Goal: Task Accomplishment & Management: Complete application form

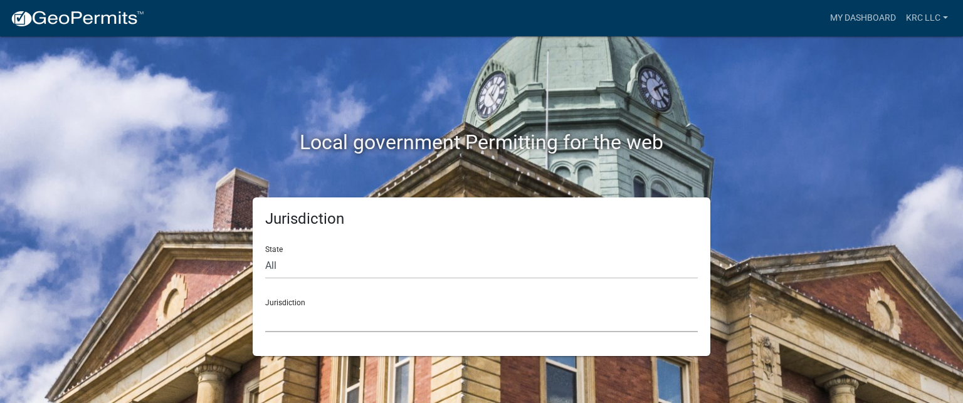
click at [300, 313] on select "[GEOGRAPHIC_DATA], [US_STATE] City of [GEOGRAPHIC_DATA], [US_STATE] [GEOGRAPHIC…" at bounding box center [481, 319] width 432 height 26
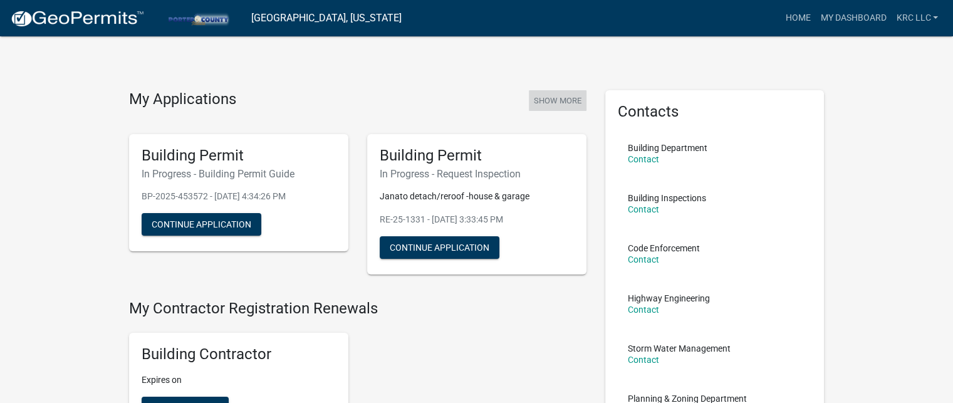
click at [551, 100] on button "Show More" at bounding box center [558, 100] width 58 height 21
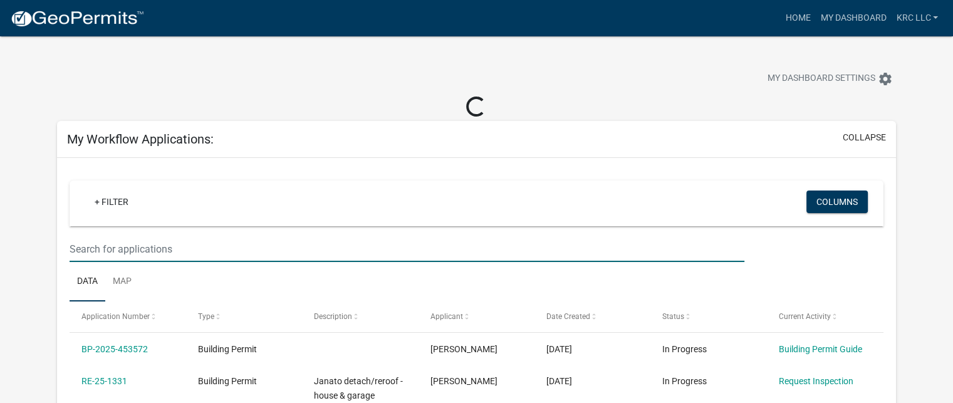
click at [178, 245] on input "text" at bounding box center [407, 249] width 675 height 26
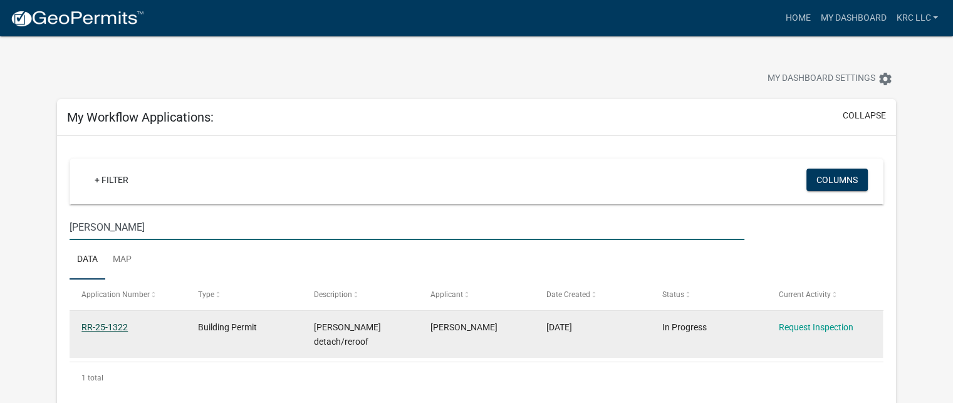
type input "[PERSON_NAME]"
click at [116, 325] on link "RR-25-1322" at bounding box center [104, 327] width 46 height 10
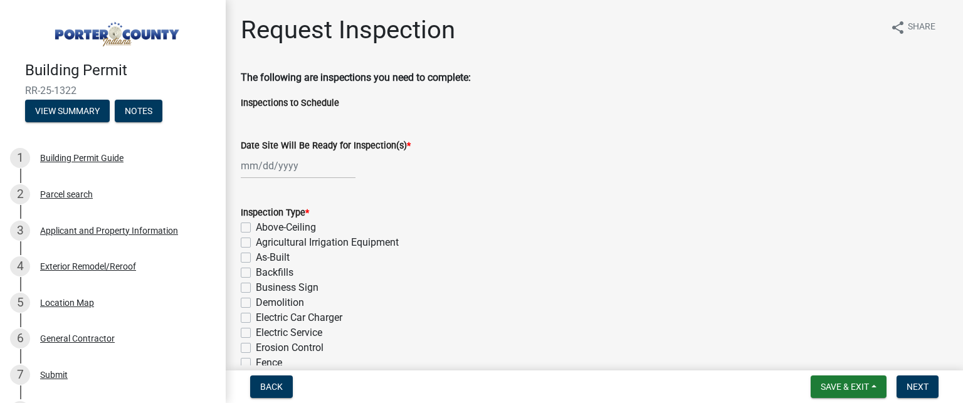
select select "8"
select select "2025"
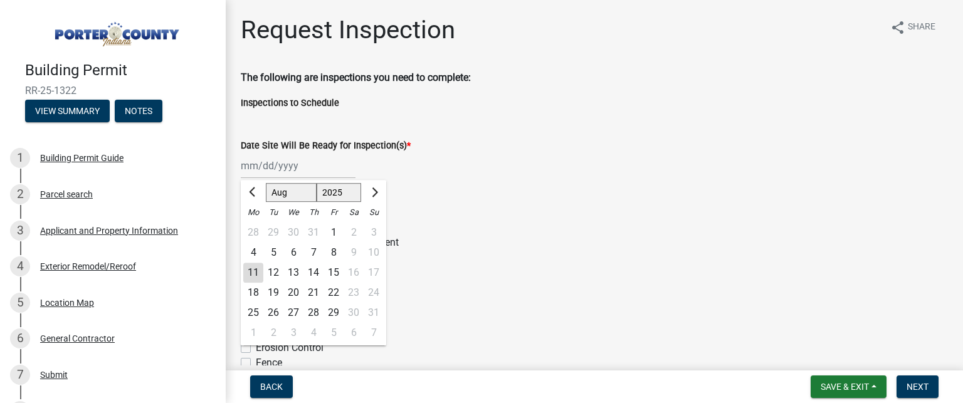
click at [243, 172] on div "[PERSON_NAME] Feb Mar Apr [PERSON_NAME][DATE] Oct Nov [DATE] 1526 1527 1528 152…" at bounding box center [298, 166] width 115 height 26
click at [256, 267] on div "11" at bounding box center [253, 273] width 20 height 20
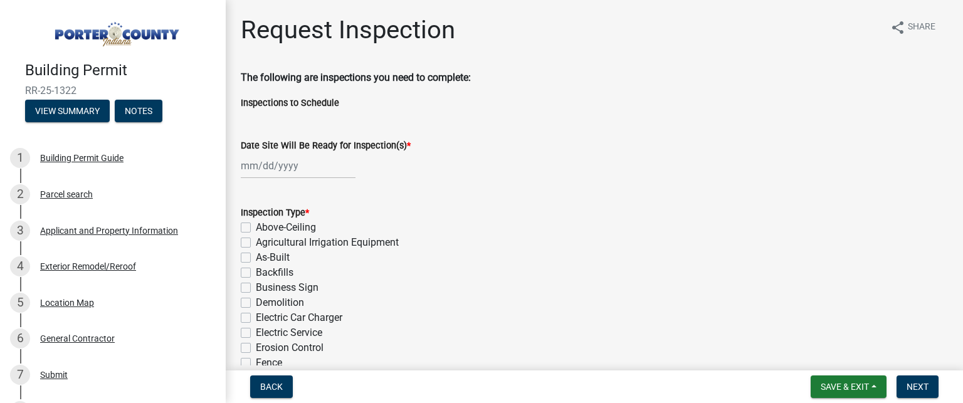
type input "[DATE]"
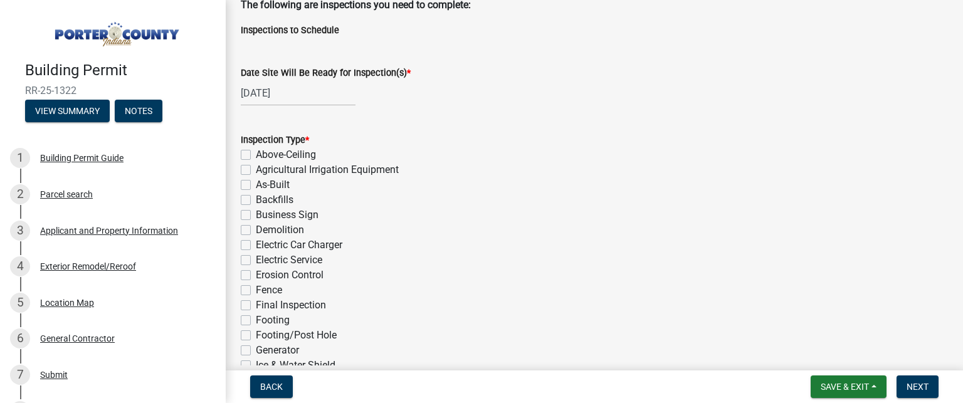
scroll to position [125, 0]
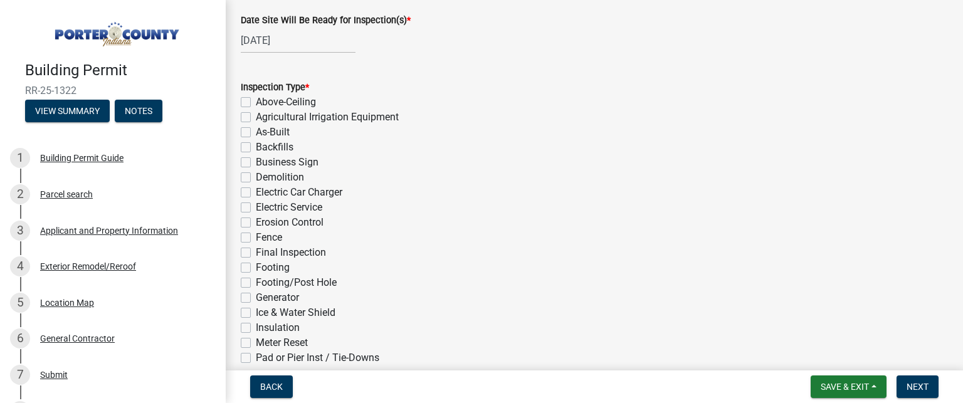
click at [256, 312] on label "Ice & Water Shield" at bounding box center [296, 312] width 80 height 15
click at [256, 312] on input "Ice & Water Shield" at bounding box center [260, 309] width 8 height 8
checkbox input "true"
checkbox input "false"
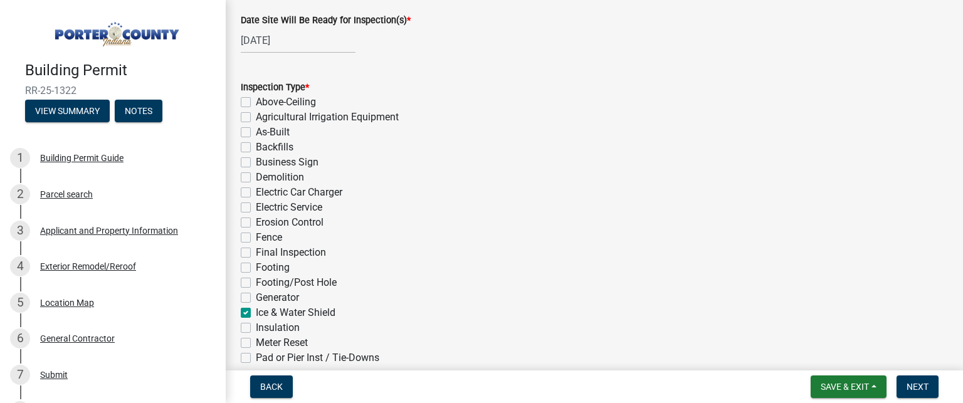
checkbox input "false"
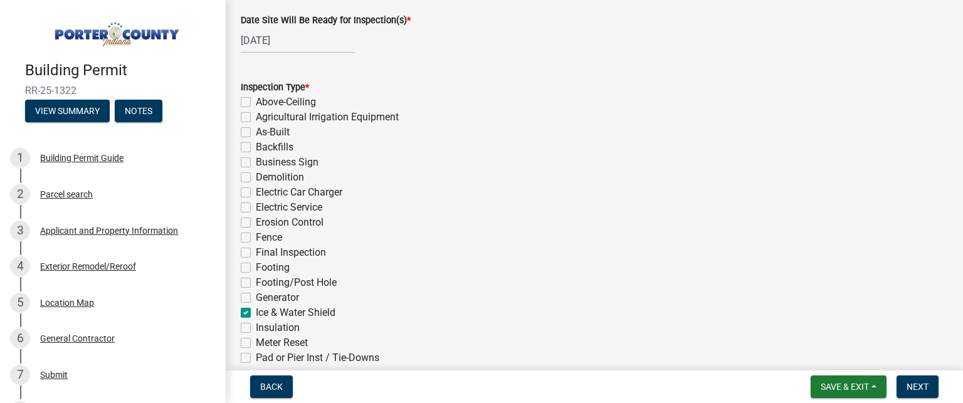
checkbox input "false"
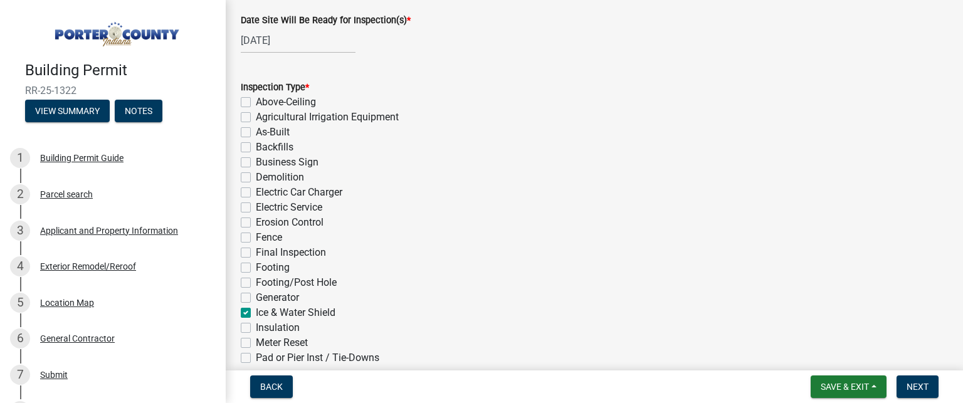
checkbox input "false"
checkbox input "true"
checkbox input "false"
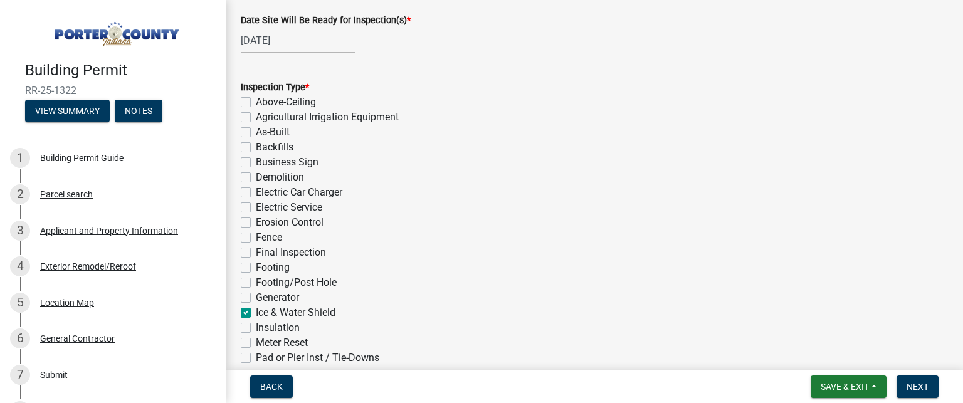
checkbox input "false"
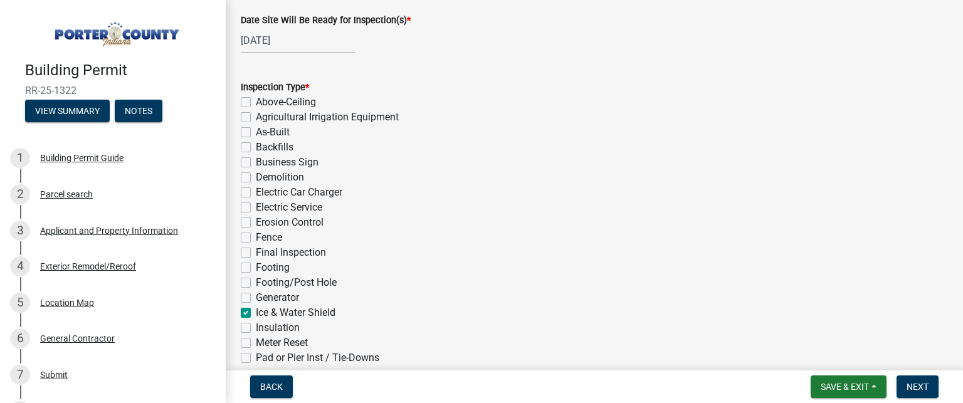
checkbox input "false"
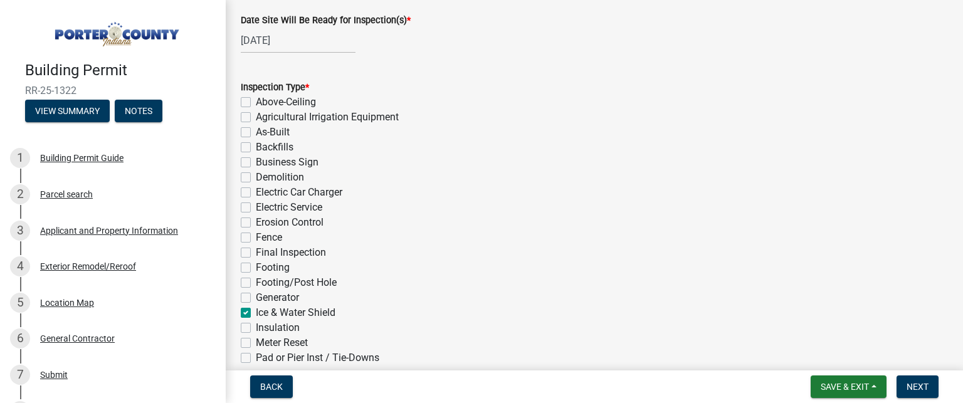
checkbox input "false"
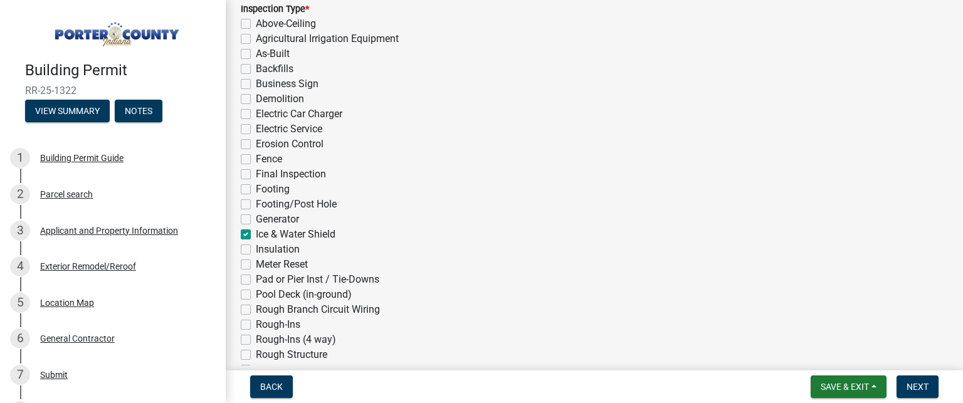
scroll to position [376, 0]
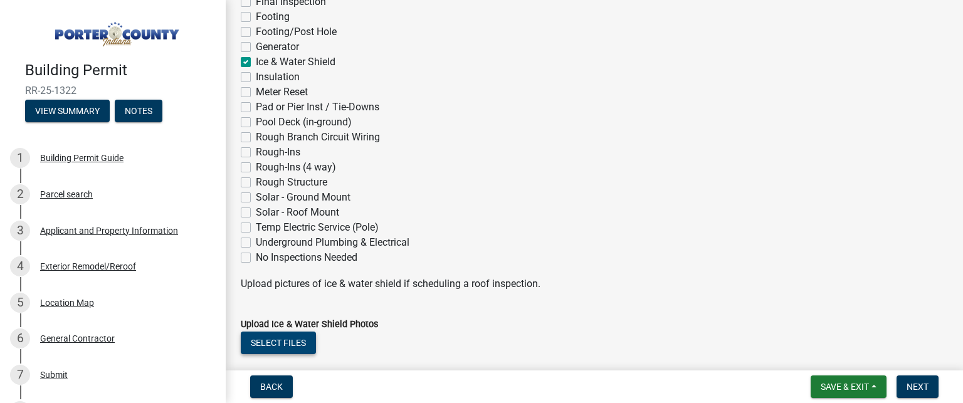
click at [281, 337] on button "Select files" at bounding box center [278, 343] width 75 height 23
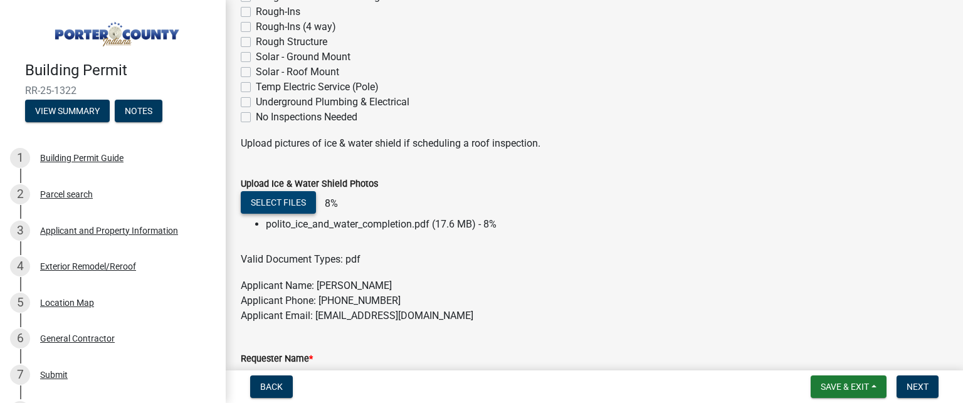
scroll to position [627, 0]
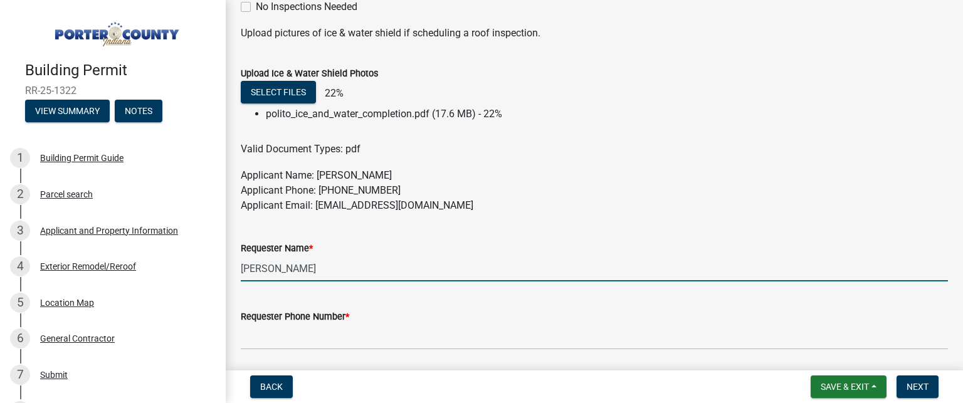
drag, startPoint x: 326, startPoint y: 275, endPoint x: 216, endPoint y: 276, distance: 110.3
click at [216, 276] on div "Building Permit RR-25-1322 View Summary Notes 1 Building Permit Guide 2 Parcel …" at bounding box center [481, 201] width 963 height 403
type input "[PERSON_NAME]"
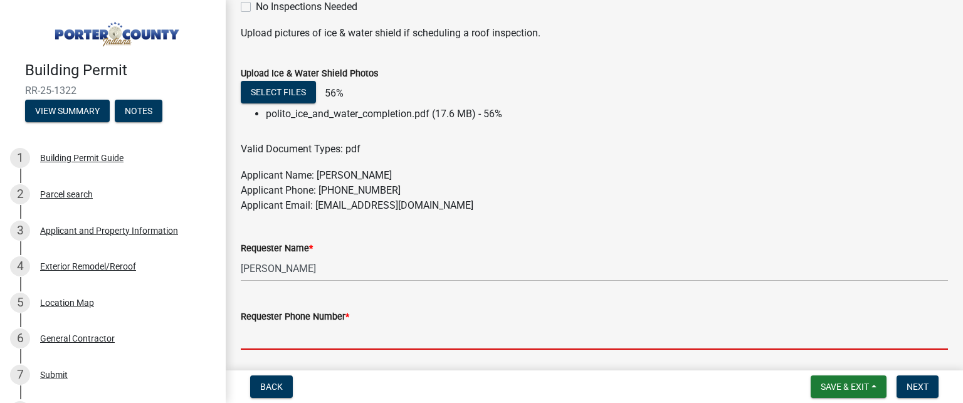
click at [274, 338] on input "Requester Phone Number *" at bounding box center [594, 337] width 707 height 26
type input "2192084557"
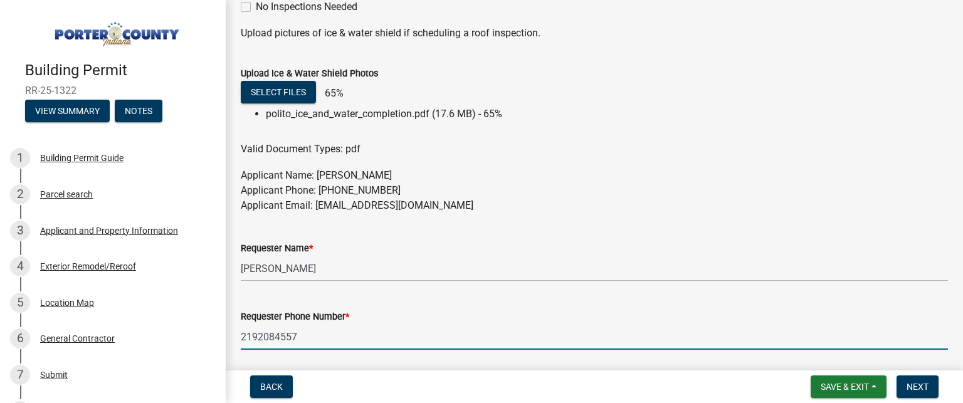
type input "[EMAIL_ADDRESS][DOMAIN_NAME]"
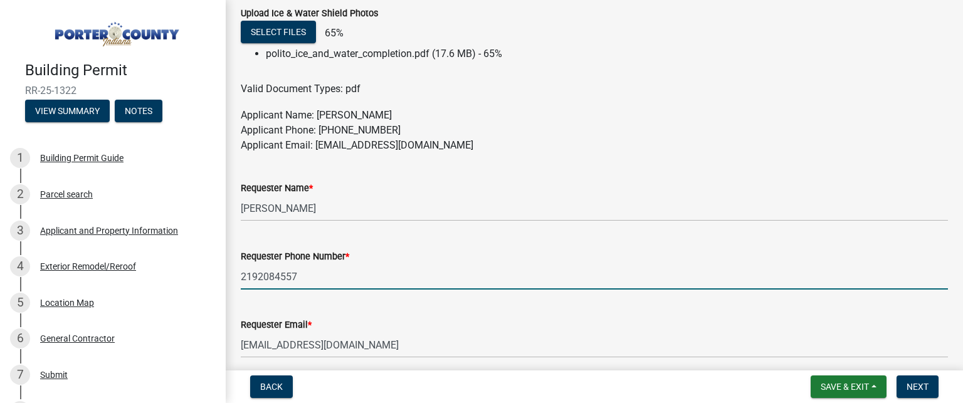
scroll to position [752, 0]
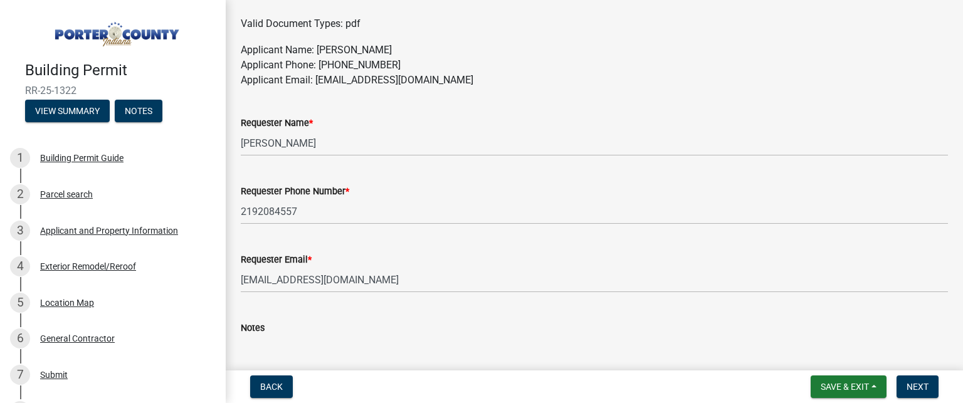
click at [276, 353] on textarea "Notes" at bounding box center [594, 364] width 707 height 59
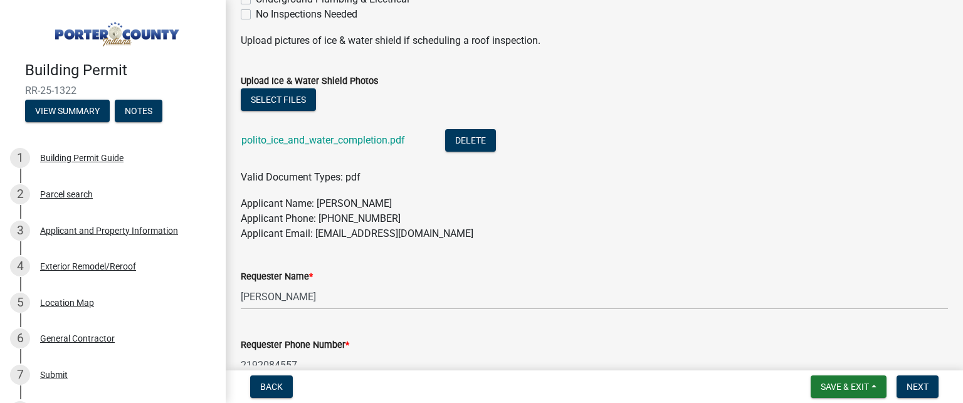
scroll to position [860, 0]
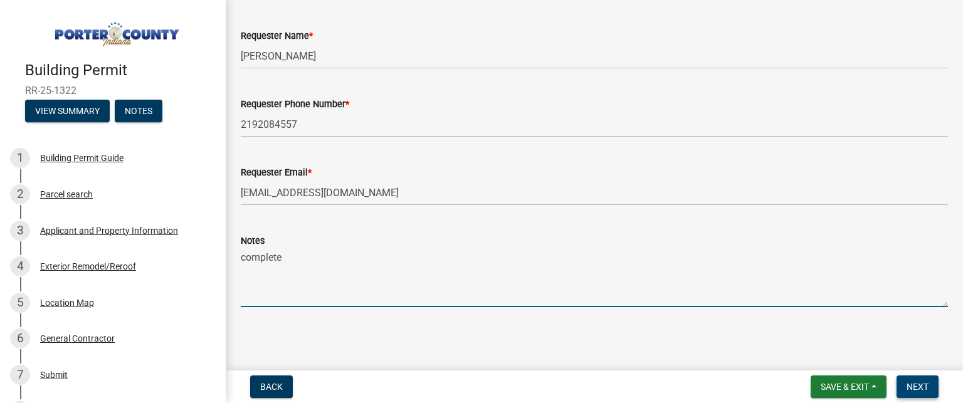
type textarea "complete"
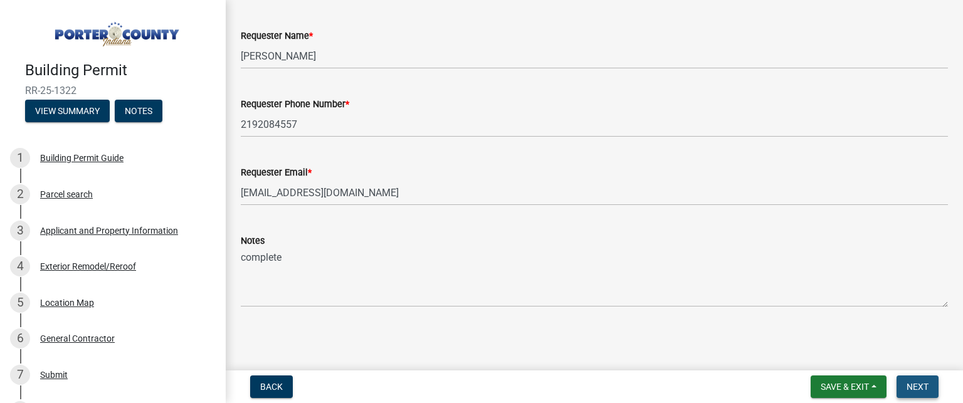
click at [920, 385] on span "Next" at bounding box center [917, 387] width 22 height 10
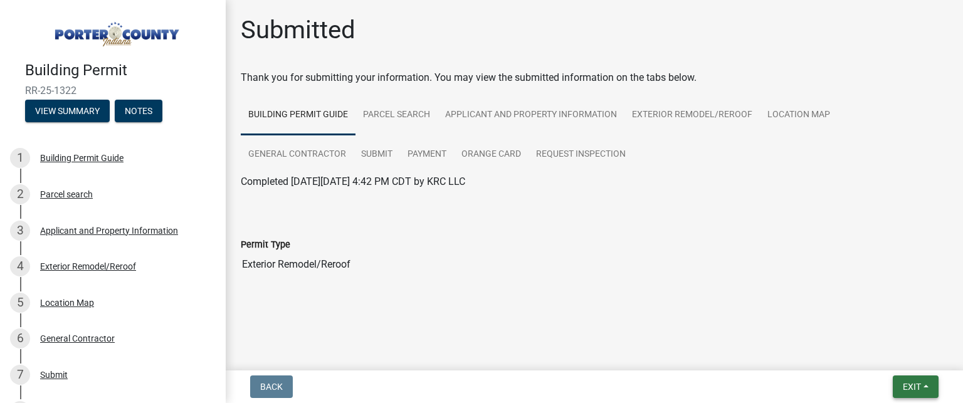
click at [905, 380] on button "Exit" at bounding box center [915, 386] width 46 height 23
click at [875, 353] on button "Save & Exit" at bounding box center [888, 354] width 100 height 30
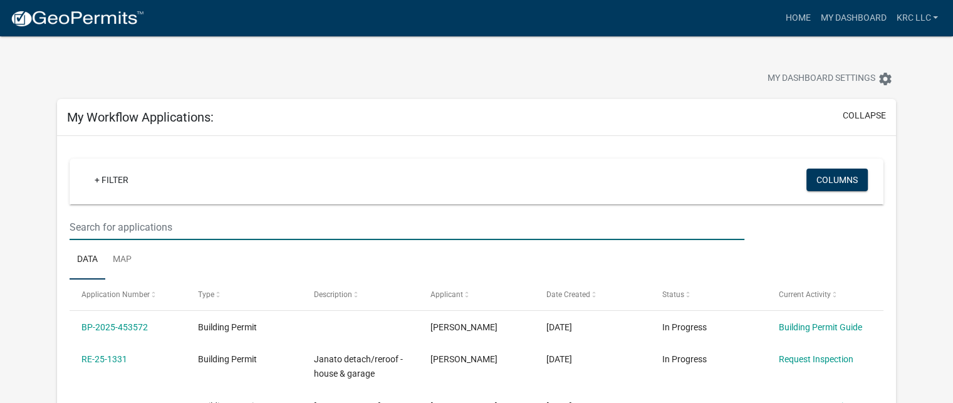
click at [283, 231] on input "text" at bounding box center [407, 227] width 675 height 26
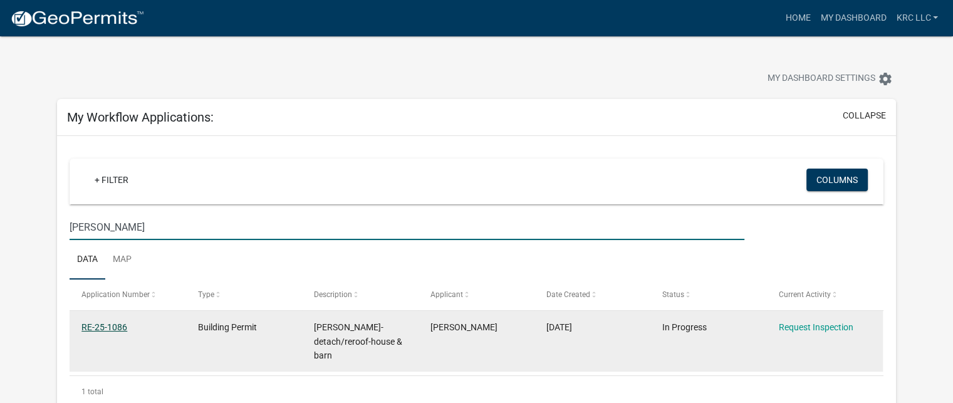
type input "[PERSON_NAME]"
click at [108, 323] on link "RE-25-1086" at bounding box center [104, 327] width 46 height 10
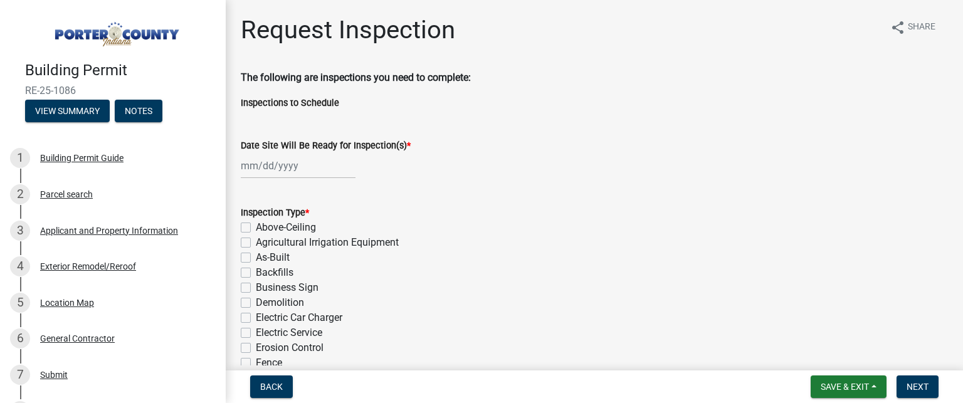
click at [251, 170] on div at bounding box center [298, 166] width 115 height 26
select select "8"
select select "2025"
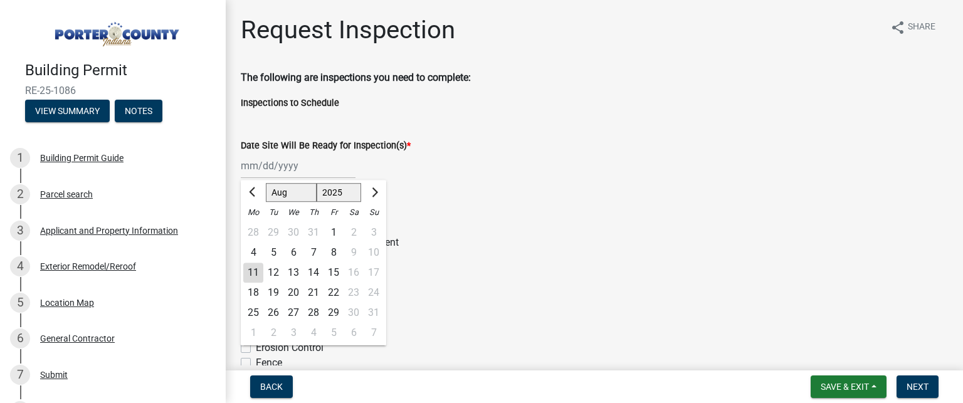
click at [250, 273] on div "11" at bounding box center [253, 273] width 20 height 20
type input "[DATE]"
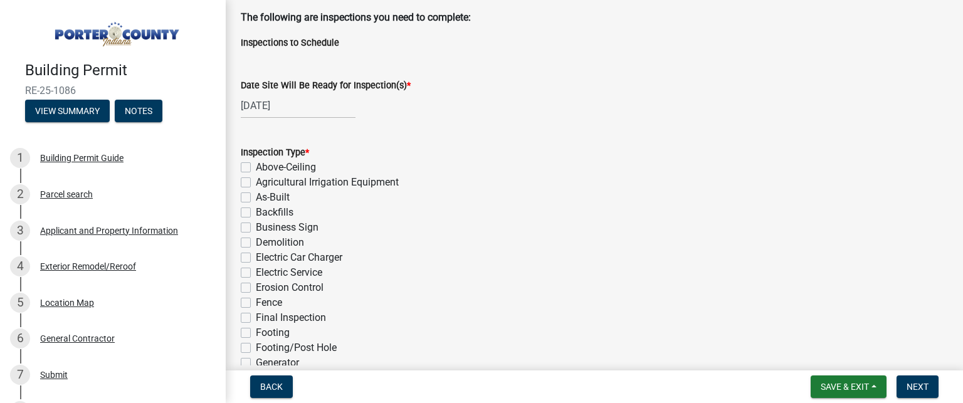
scroll to position [125, 0]
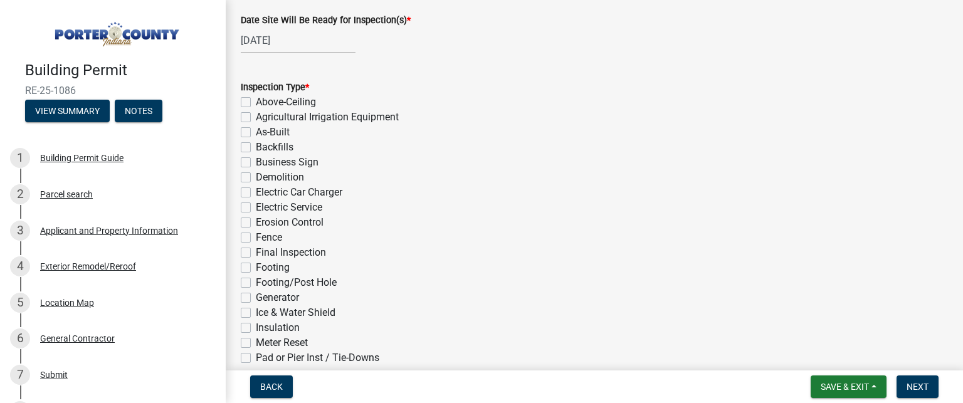
click at [256, 315] on label "Ice & Water Shield" at bounding box center [296, 312] width 80 height 15
click at [256, 313] on input "Ice & Water Shield" at bounding box center [260, 309] width 8 height 8
checkbox input "true"
checkbox input "false"
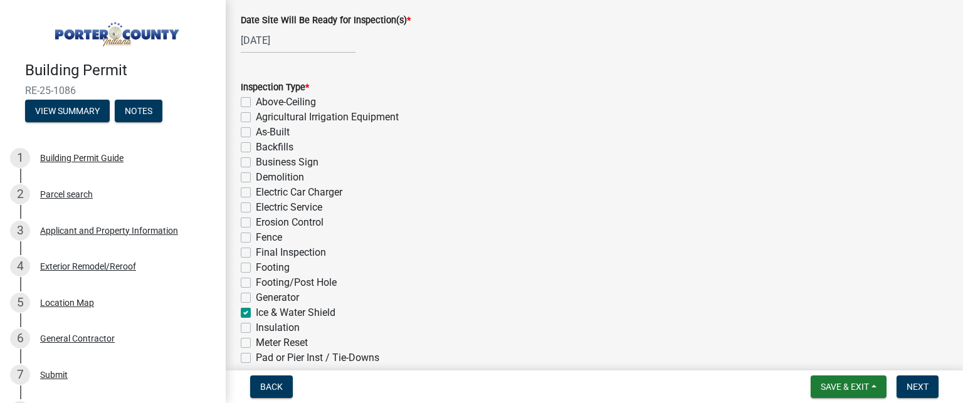
checkbox input "false"
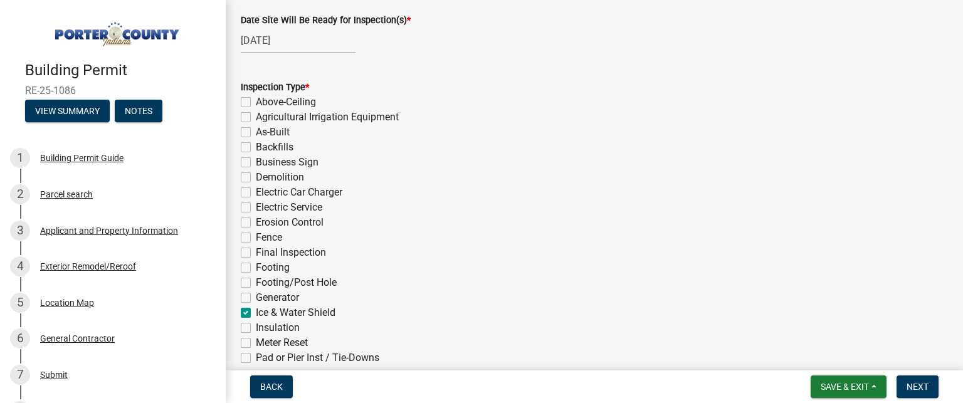
checkbox input "false"
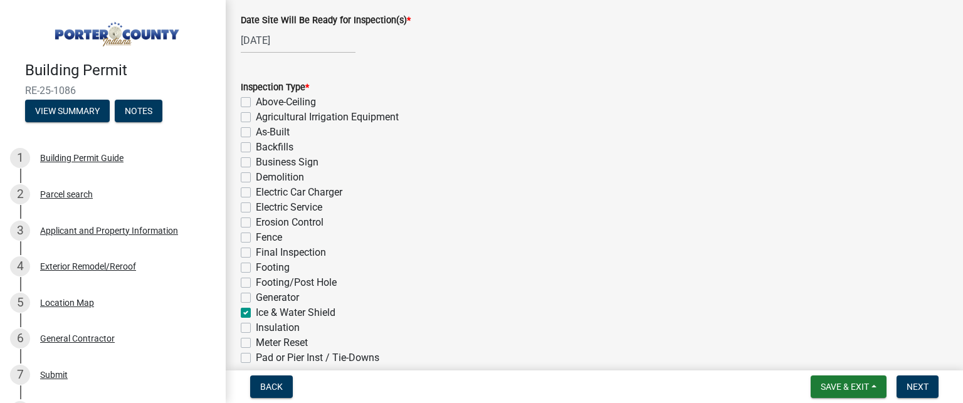
checkbox input "false"
checkbox input "true"
checkbox input "false"
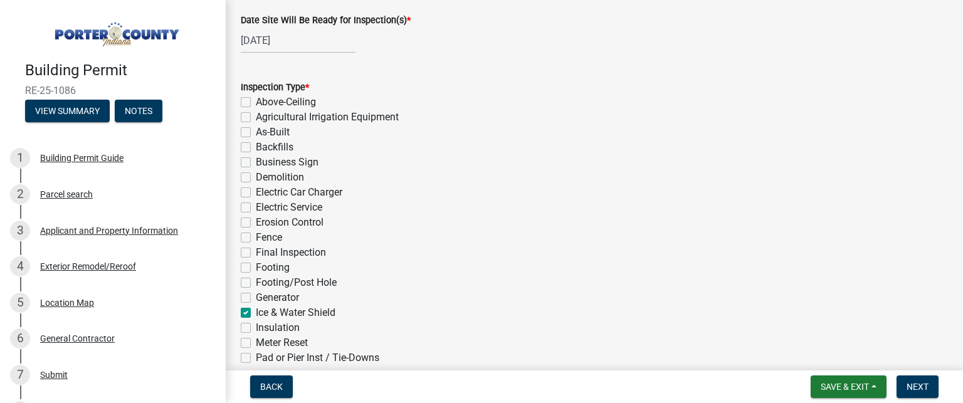
checkbox input "false"
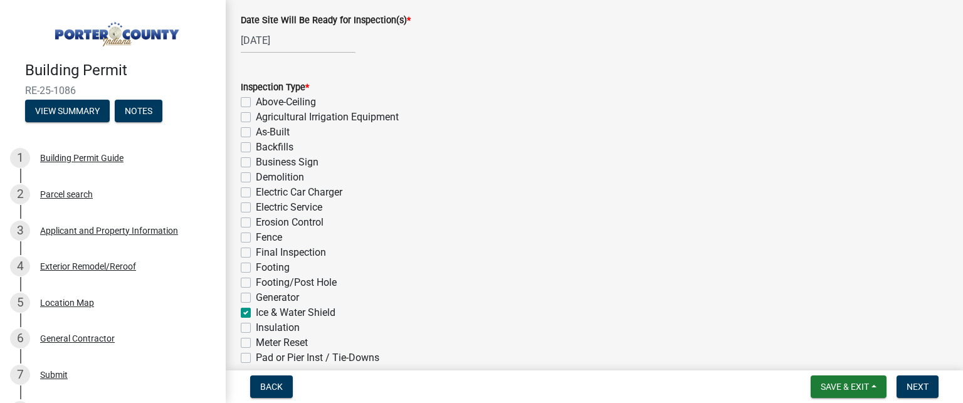
checkbox input "false"
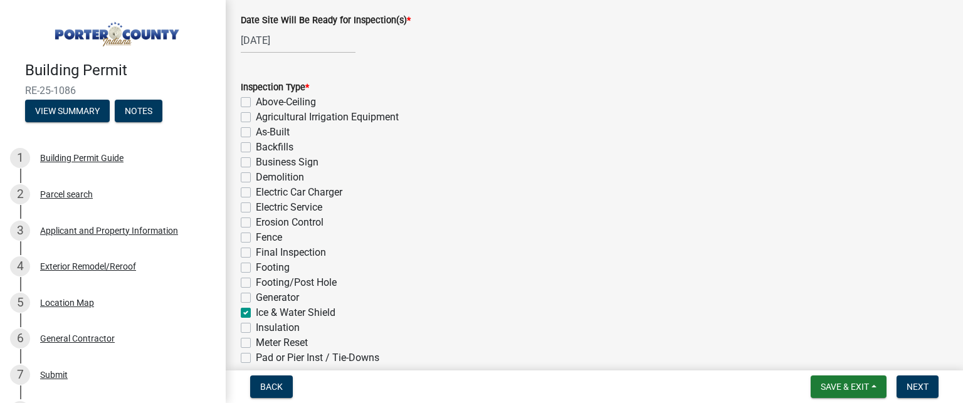
checkbox input "false"
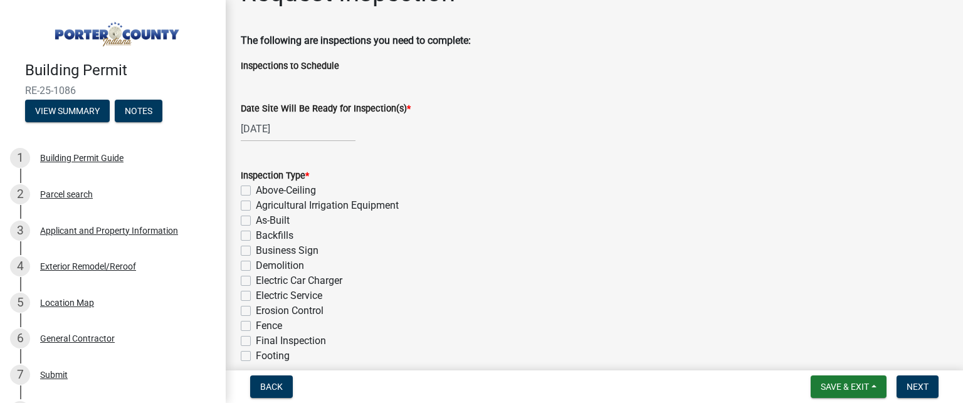
scroll to position [0, 0]
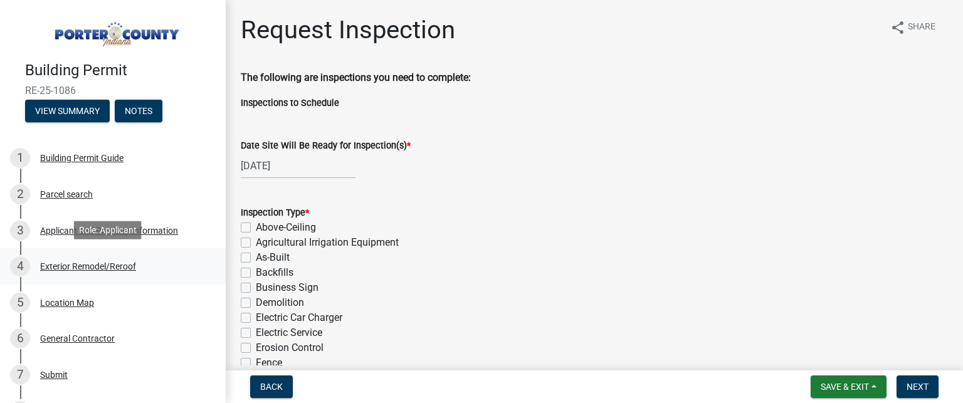
click at [107, 267] on div "Exterior Remodel/Reroof" at bounding box center [88, 266] width 96 height 9
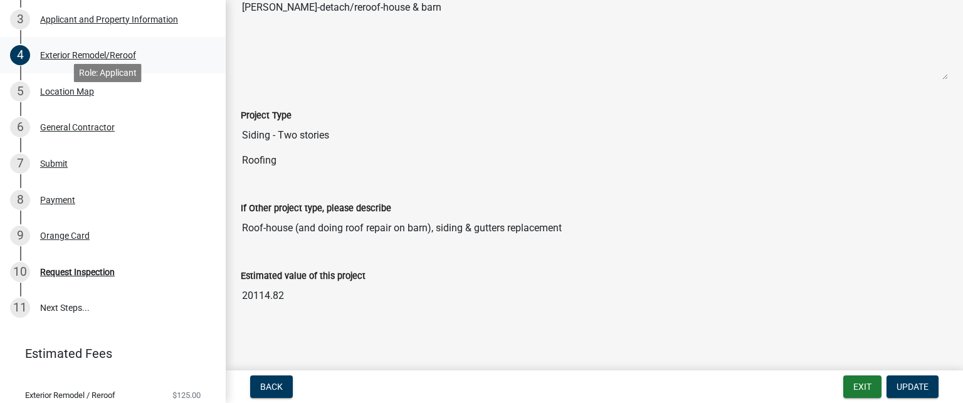
scroll to position [251, 0]
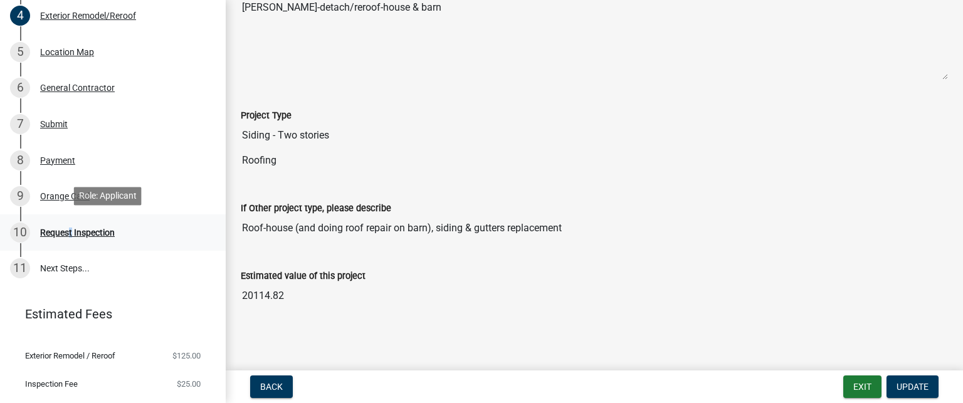
click at [68, 228] on div "Request Inspection" at bounding box center [77, 232] width 75 height 9
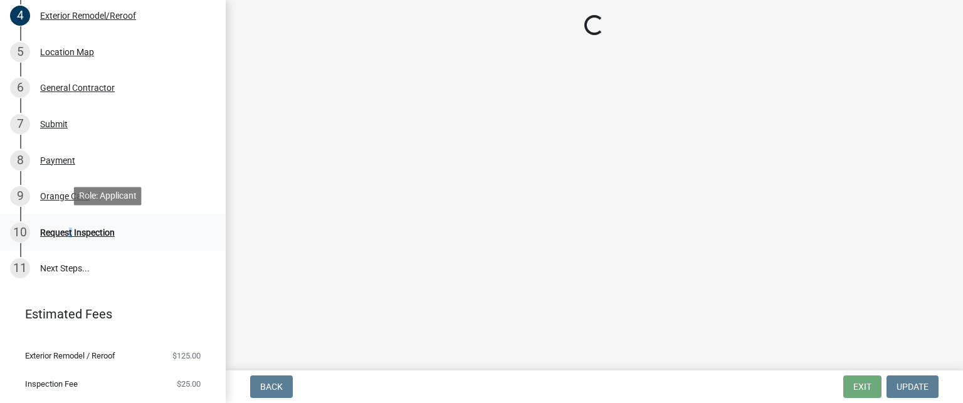
scroll to position [0, 0]
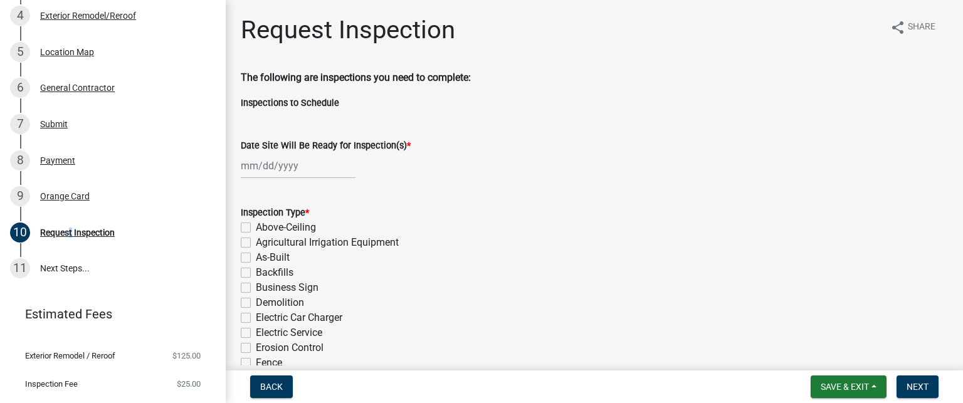
select select "8"
select select "2025"
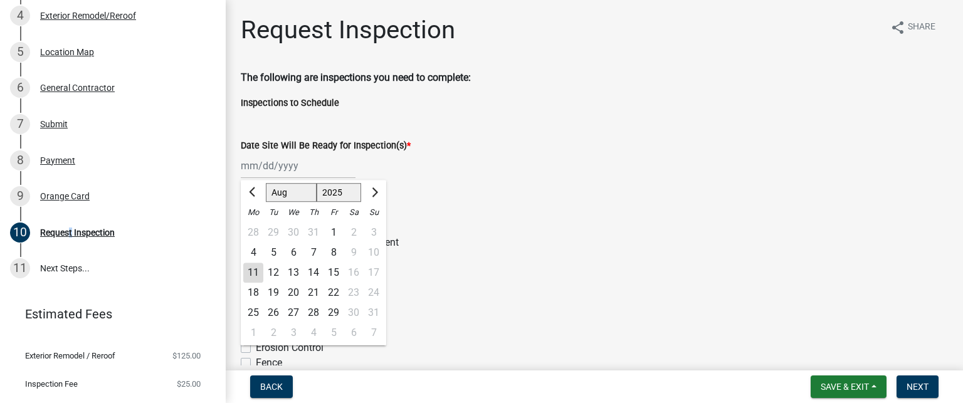
click at [253, 165] on div "[PERSON_NAME] Feb Mar Apr [PERSON_NAME][DATE] Oct Nov [DATE] 1526 1527 1528 152…" at bounding box center [298, 166] width 115 height 26
click at [251, 275] on div "11" at bounding box center [253, 273] width 20 height 20
type input "[DATE]"
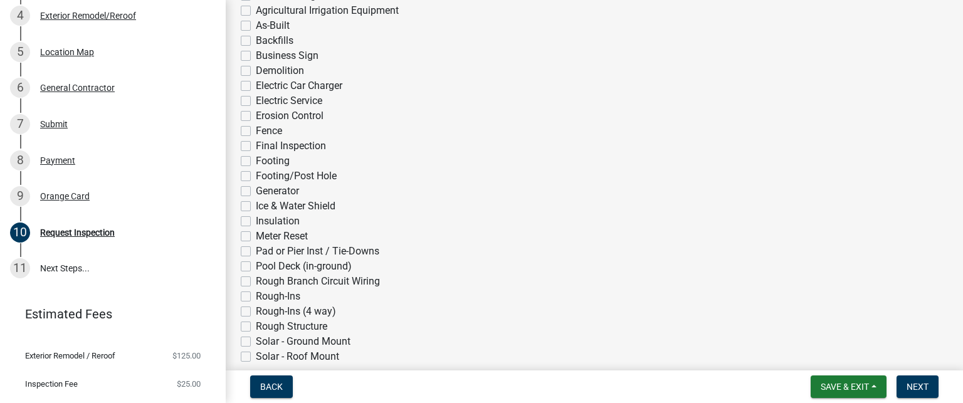
scroll to position [251, 0]
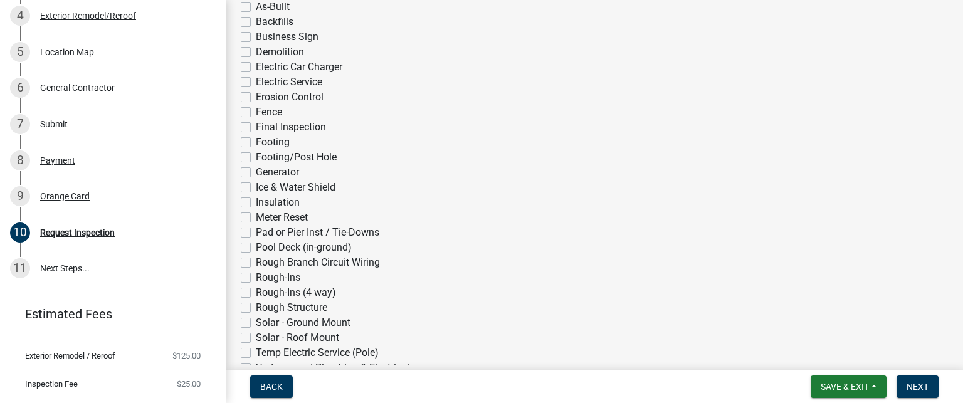
click at [256, 185] on label "Ice & Water Shield" at bounding box center [296, 187] width 80 height 15
click at [256, 185] on input "Ice & Water Shield" at bounding box center [260, 184] width 8 height 8
checkbox input "true"
checkbox input "false"
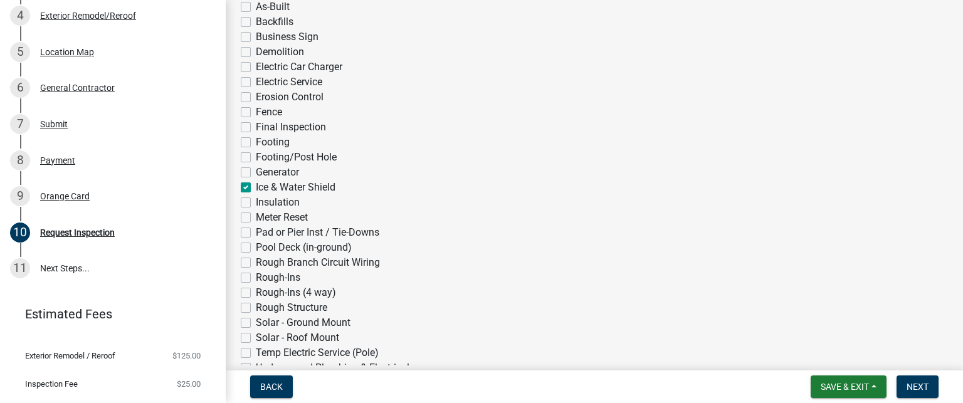
checkbox input "false"
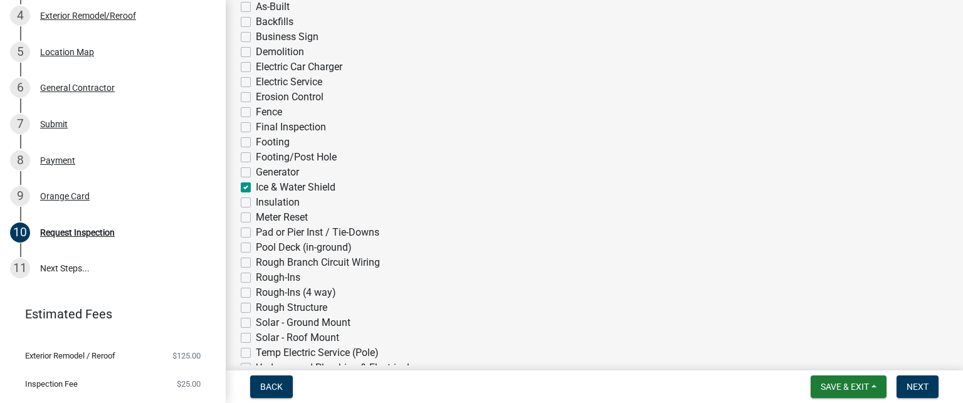
checkbox input "false"
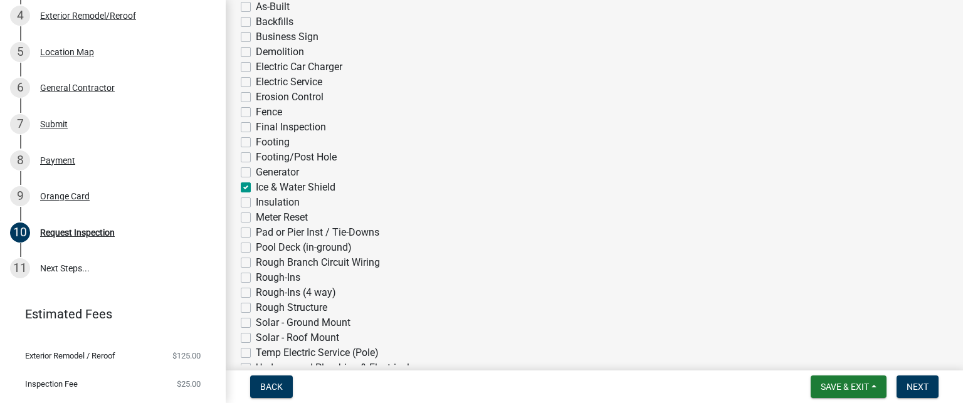
checkbox input "false"
checkbox input "true"
checkbox input "false"
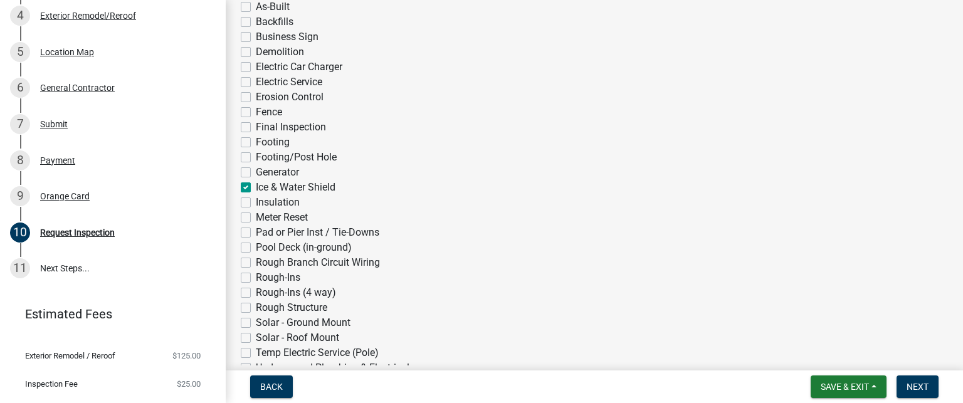
checkbox input "false"
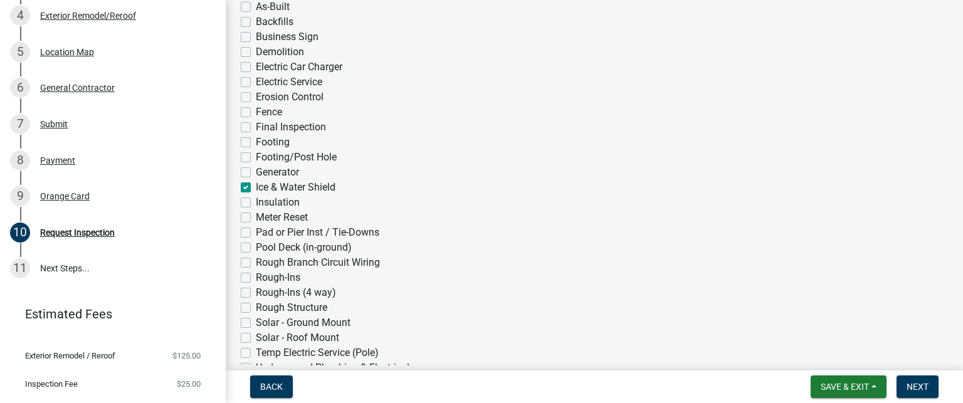
checkbox input "false"
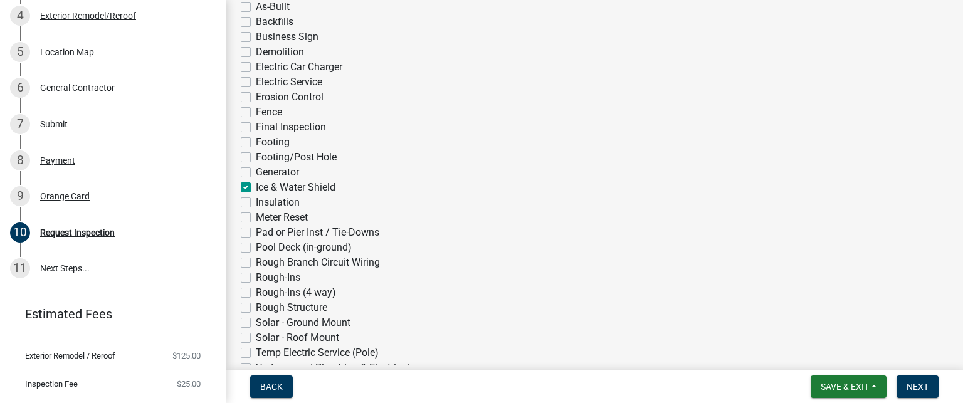
checkbox input "false"
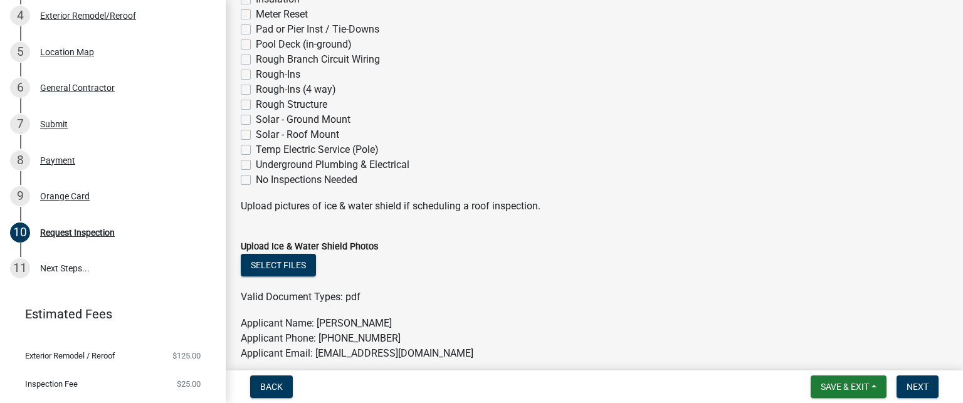
scroll to position [564, 0]
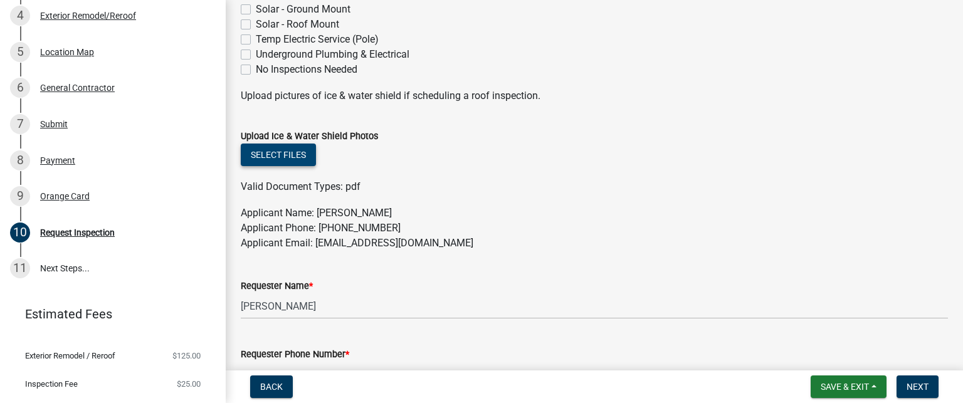
click at [264, 147] on button "Select files" at bounding box center [278, 155] width 75 height 23
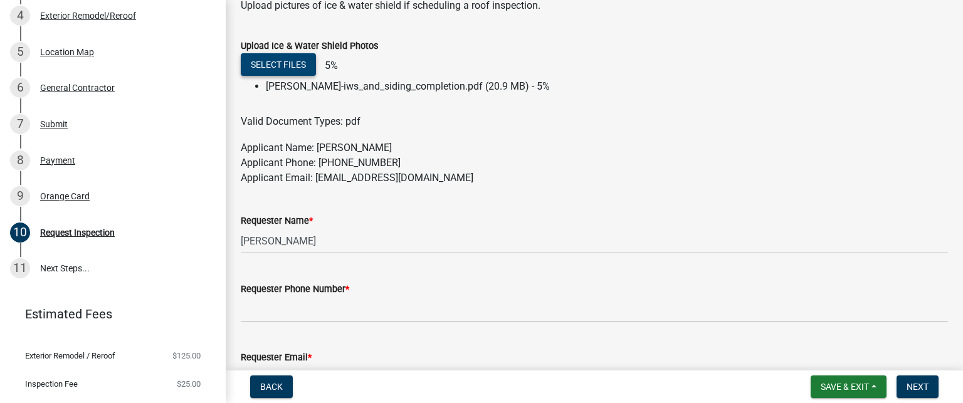
scroll to position [752, 0]
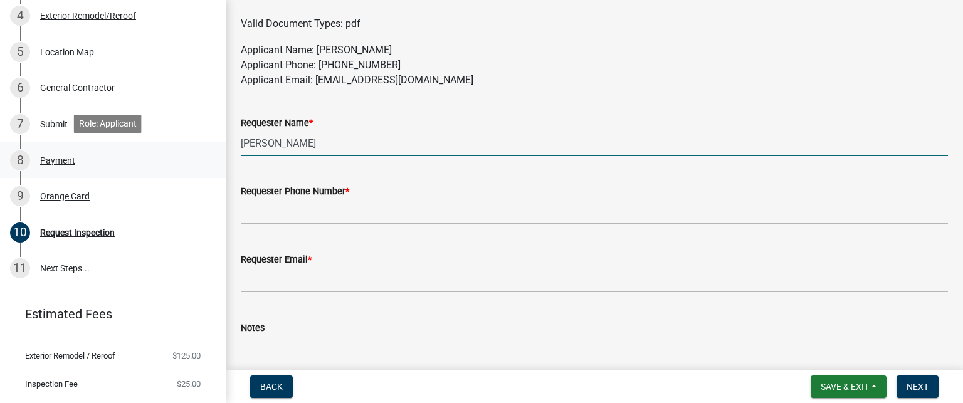
drag, startPoint x: 308, startPoint y: 143, endPoint x: 211, endPoint y: 150, distance: 97.4
click at [211, 150] on div "Building Permit RE-25-1086 View Summary Notes 1 Building Permit Guide 2 Parcel …" at bounding box center [481, 201] width 963 height 403
type input "H"
type input "[PERSON_NAME]"
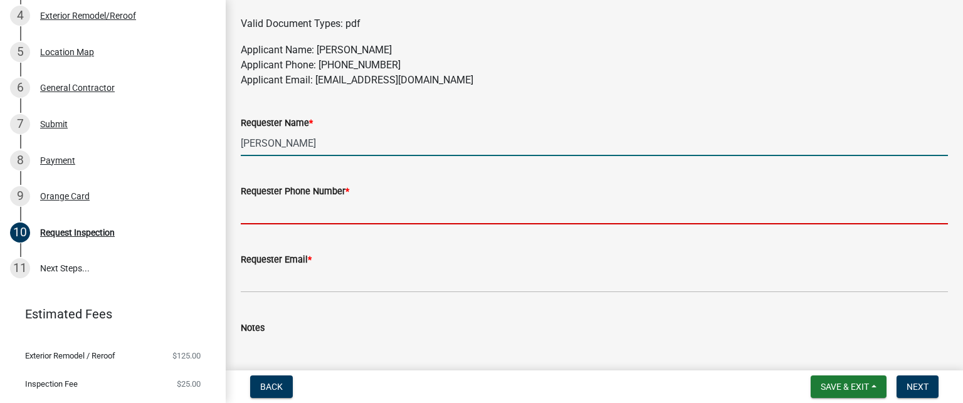
click at [253, 216] on input "Requester Phone Number *" at bounding box center [594, 212] width 707 height 26
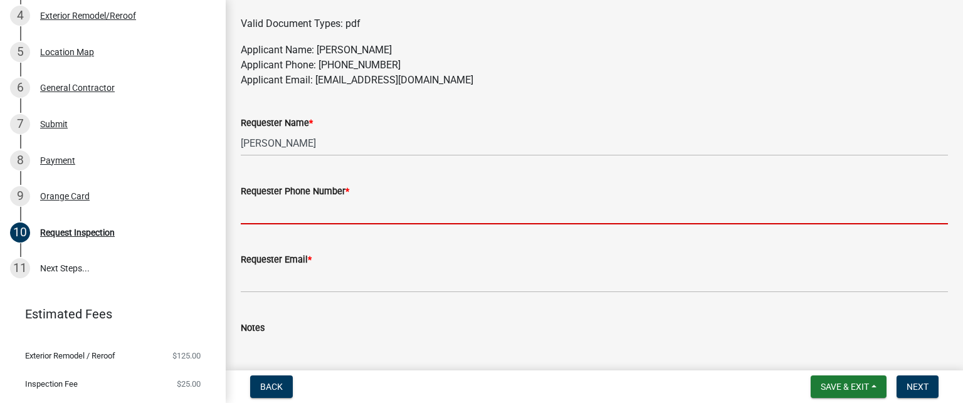
type input "2192084557"
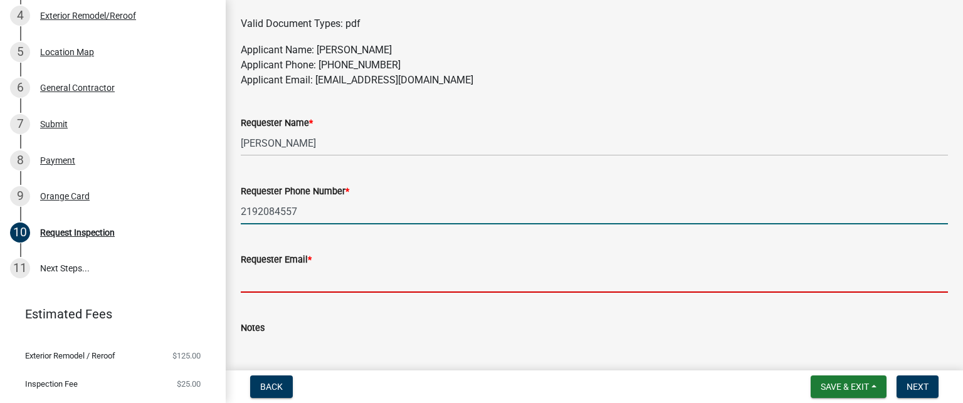
type input "[EMAIL_ADDRESS][DOMAIN_NAME]"
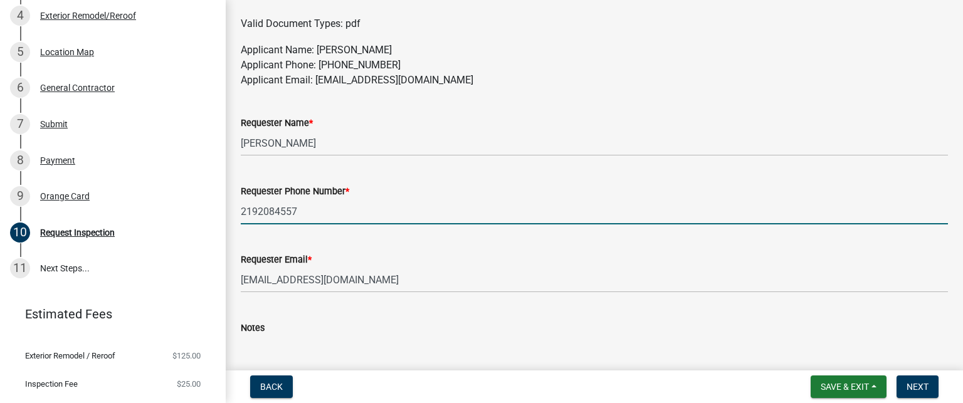
click at [278, 348] on textarea "Notes" at bounding box center [594, 364] width 707 height 59
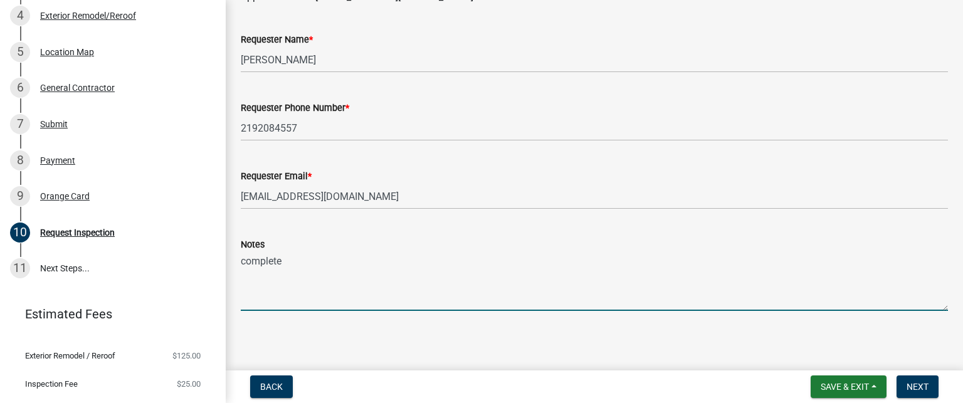
scroll to position [860, 0]
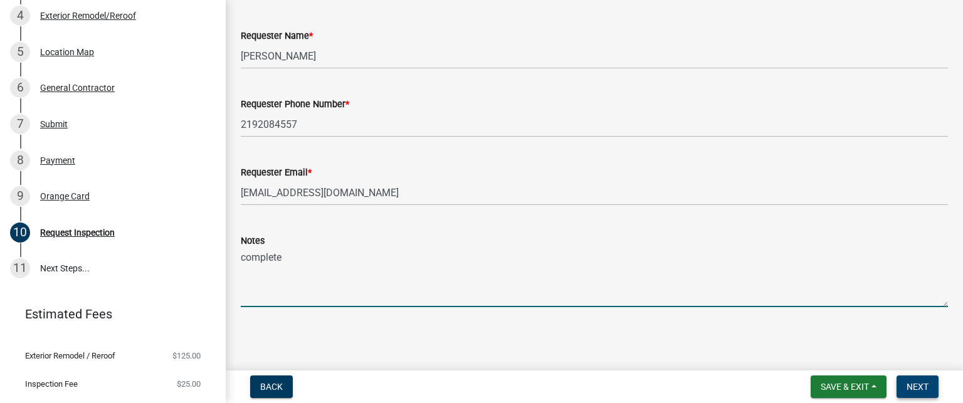
type textarea "complete"
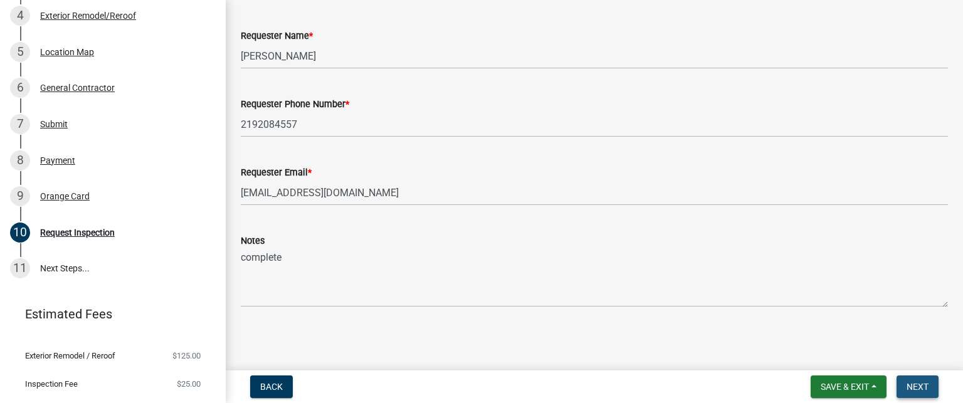
click at [926, 386] on span "Next" at bounding box center [917, 387] width 22 height 10
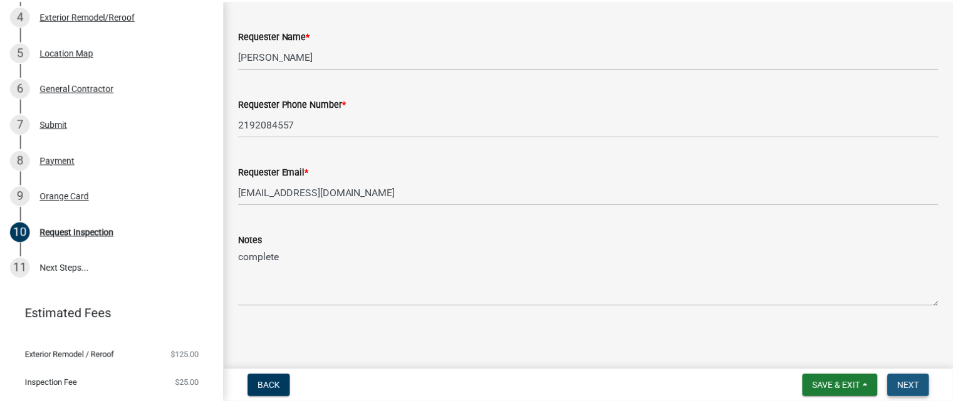
scroll to position [0, 0]
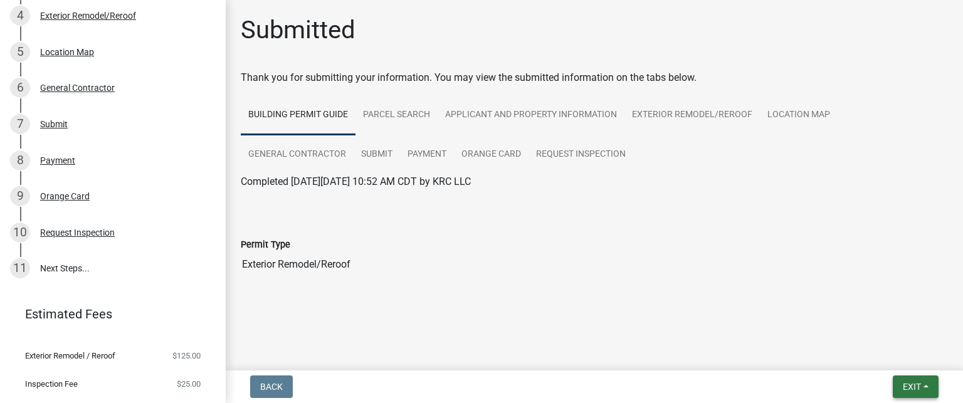
click at [915, 388] on span "Exit" at bounding box center [911, 387] width 18 height 10
click at [875, 356] on button "Save & Exit" at bounding box center [888, 354] width 100 height 30
